Goal: Task Accomplishment & Management: Manage account settings

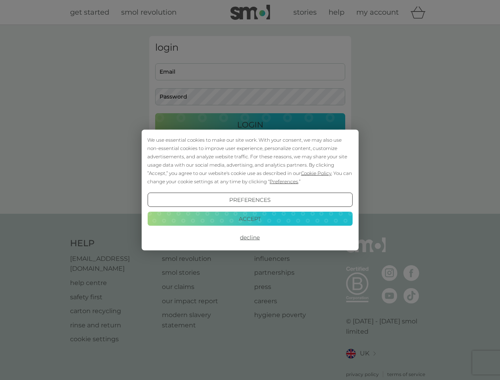
click at [317, 173] on span "Cookie Policy" at bounding box center [316, 173] width 31 height 6
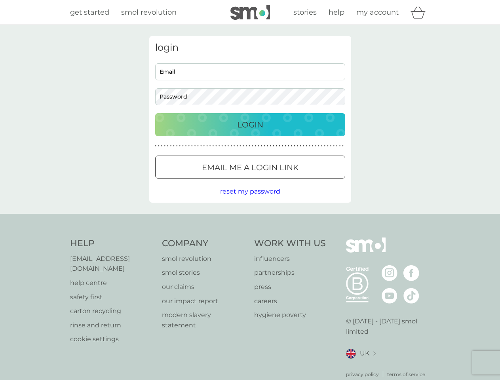
click at [283, 181] on div "login Email Password Login ● ● ● ● ● ● ● ● ● ● ● ● ● ● ● ● ● ● ● ● ● ● ● ● ● ● …" at bounding box center [250, 119] width 202 height 167
click at [250, 200] on div "login Email Password Login ● ● ● ● ● ● ● ● ● ● ● ● ● ● ● ● ● ● ● ● ● ● ● ● ● ● …" at bounding box center [250, 119] width 202 height 167
click at [250, 238] on div "Help [EMAIL_ADDRESS][DOMAIN_NAME] help centre safety first carton recycling rin…" at bounding box center [250, 308] width 361 height 141
click at [250, 219] on div "Help [EMAIL_ADDRESS][DOMAIN_NAME] help centre safety first carton recycling rin…" at bounding box center [250, 308] width 500 height 188
